Goal: Navigation & Orientation: Find specific page/section

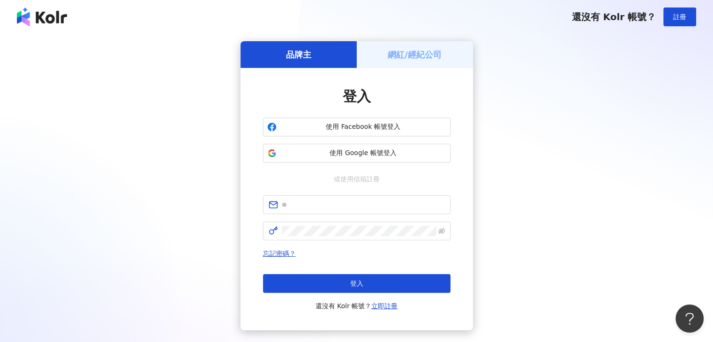
type input "**********"
click button "登入" at bounding box center [357, 283] width 188 height 19
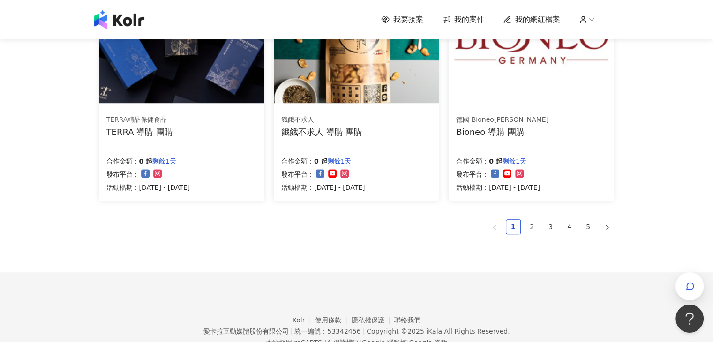
scroll to position [653, 0]
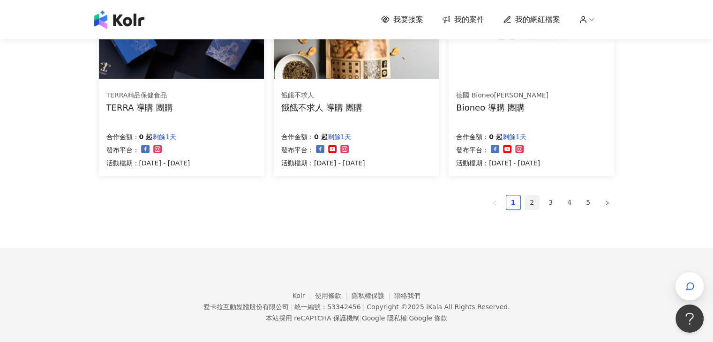
click at [529, 204] on link "2" at bounding box center [532, 203] width 14 height 14
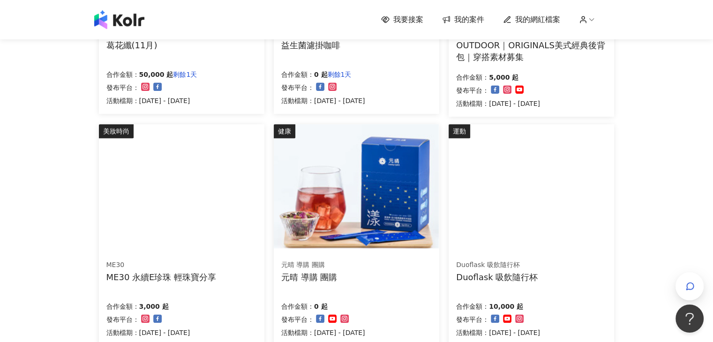
scroll to position [660, 0]
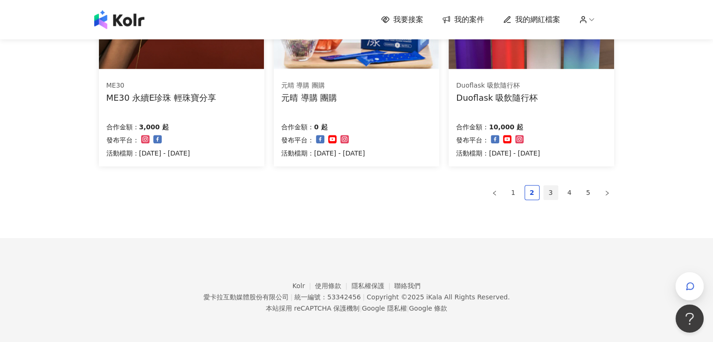
click at [550, 195] on link "3" at bounding box center [551, 193] width 14 height 14
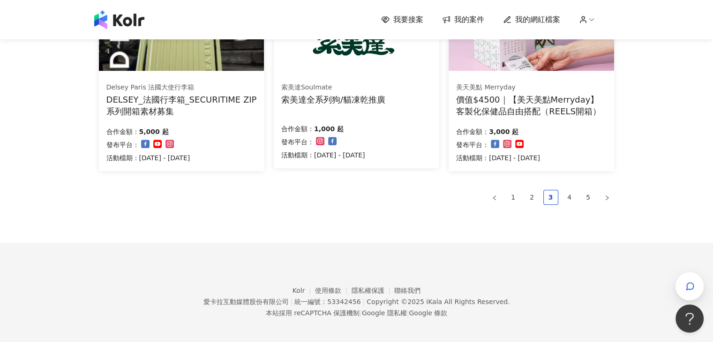
scroll to position [665, 0]
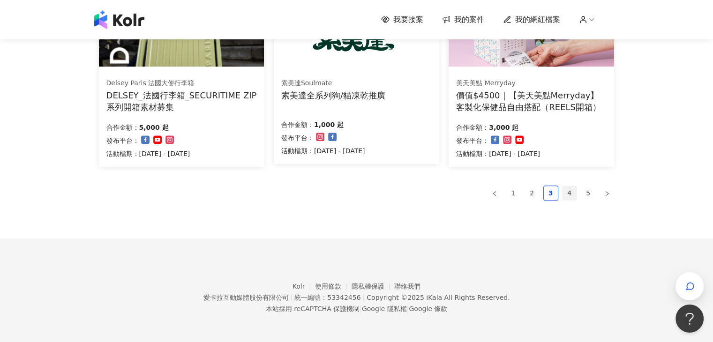
click at [565, 196] on link "4" at bounding box center [570, 193] width 14 height 14
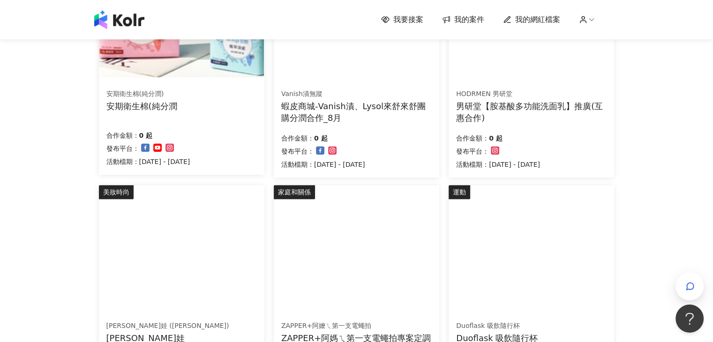
scroll to position [662, 0]
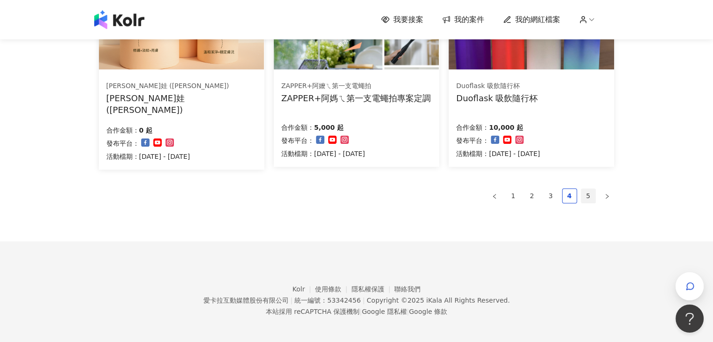
click at [582, 191] on link "5" at bounding box center [588, 196] width 14 height 14
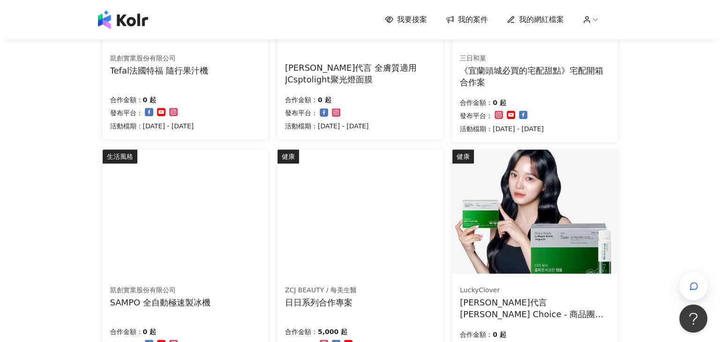
scroll to position [475, 0]
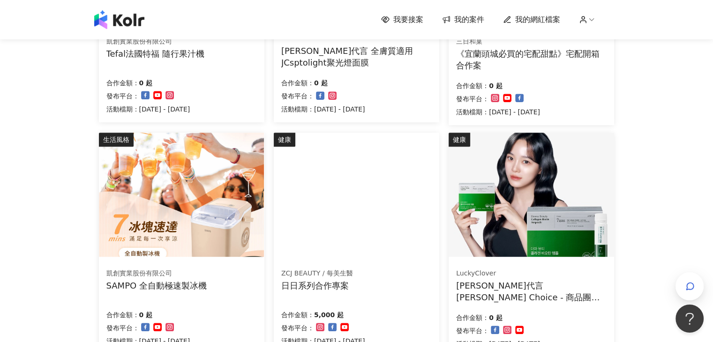
click at [308, 143] on img at bounding box center [291, 138] width 34 height 10
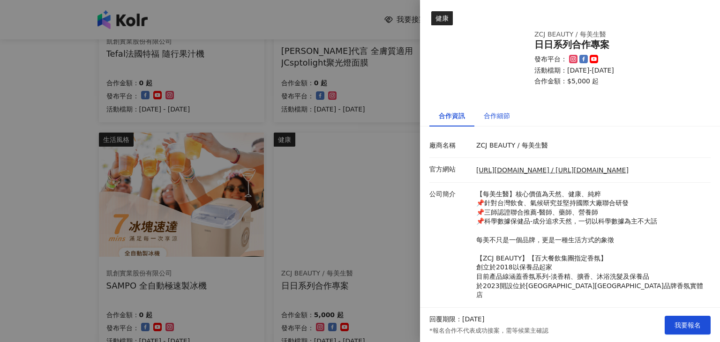
click at [498, 118] on div "合作細節" at bounding box center [497, 116] width 26 height 10
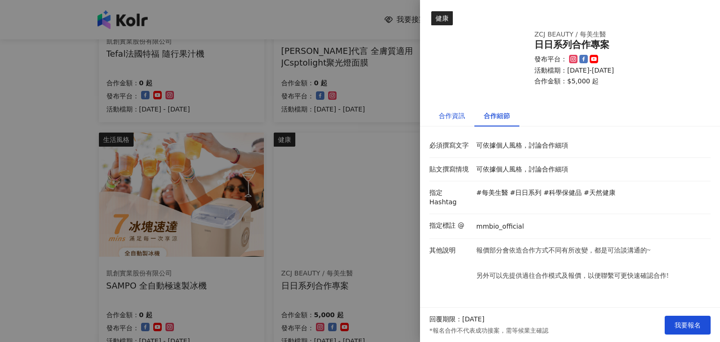
click at [464, 119] on div "合作資訊" at bounding box center [452, 116] width 26 height 10
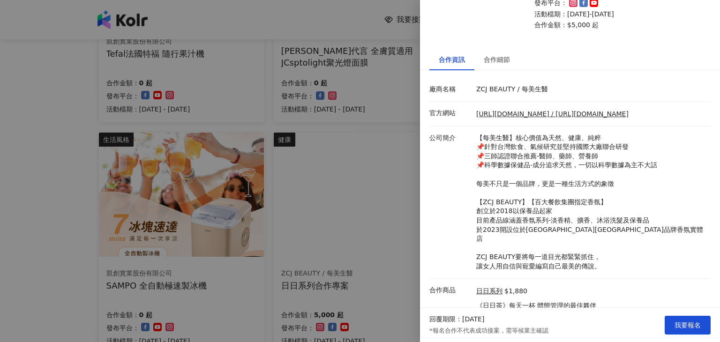
scroll to position [117, 0]
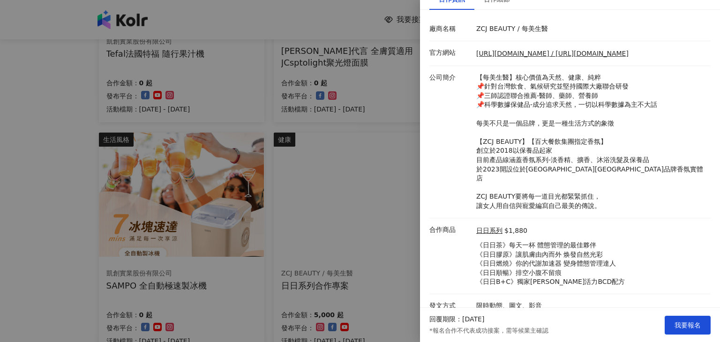
click at [400, 259] on div at bounding box center [360, 171] width 720 height 342
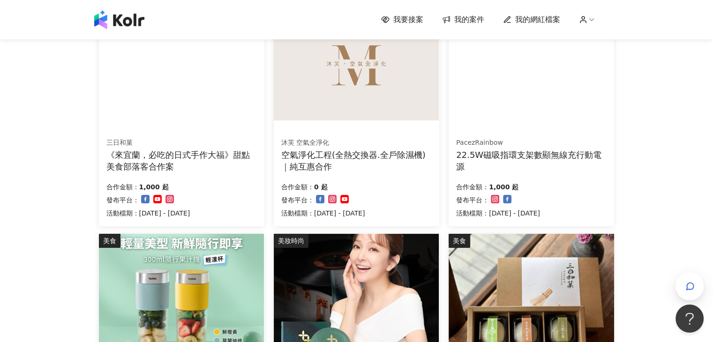
scroll to position [102, 0]
